Goal: Task Accomplishment & Management: Use online tool/utility

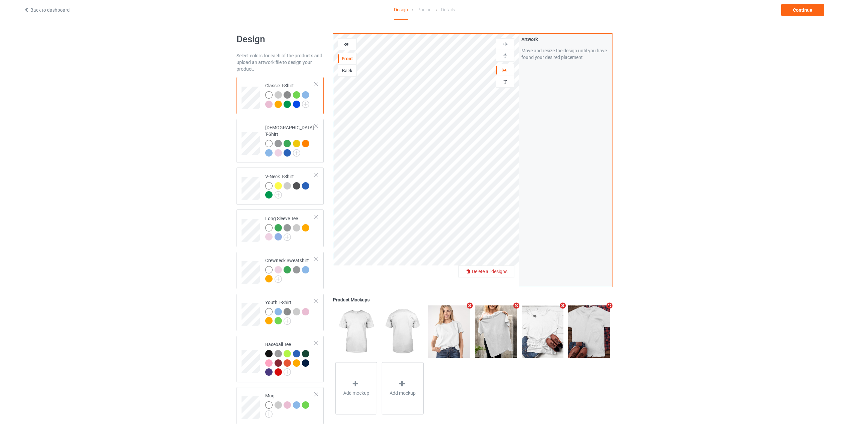
click at [509, 275] on div "Delete all designs" at bounding box center [485, 271] width 55 height 7
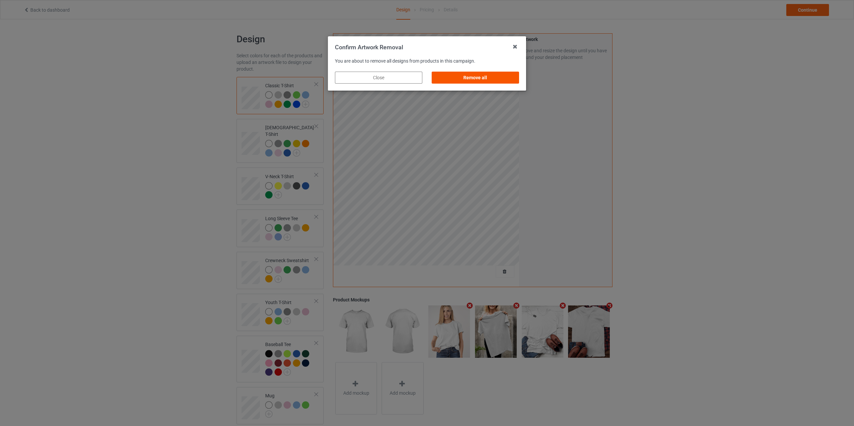
click at [473, 76] on div "Remove all" at bounding box center [474, 78] width 87 height 12
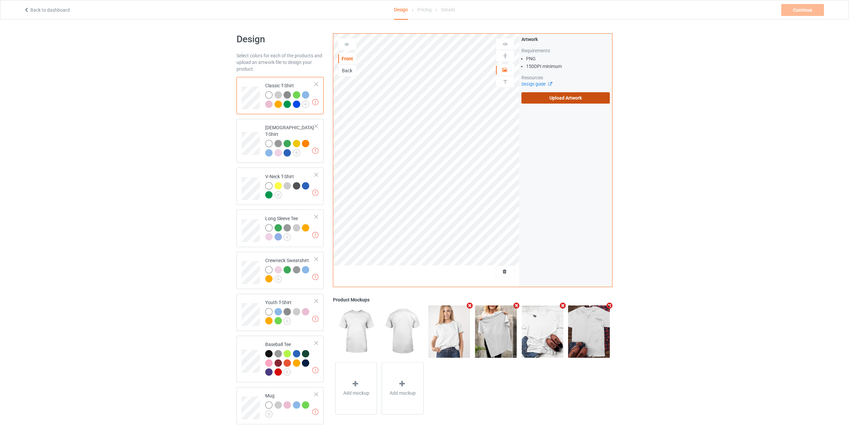
click at [549, 100] on label "Upload Artwork" at bounding box center [565, 97] width 88 height 11
click at [0, 0] on input "Upload Artwork" at bounding box center [0, 0] width 0 height 0
click at [42, 9] on link "Back to dashboard" at bounding box center [47, 9] width 46 height 5
